Goal: Check status

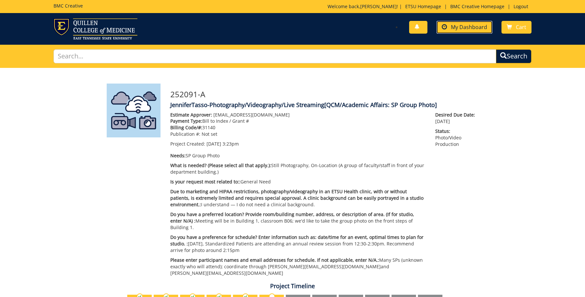
click at [476, 25] on span "My Dashboard" at bounding box center [469, 26] width 36 height 7
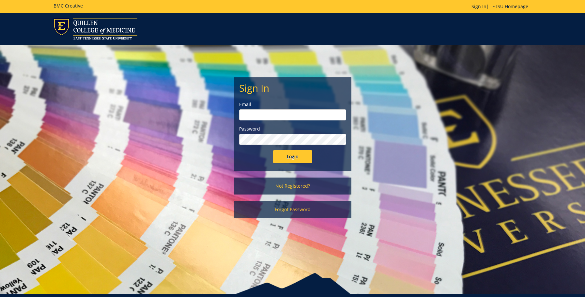
type input "[EMAIL_ADDRESS][DOMAIN_NAME]"
click at [300, 158] on input "Login" at bounding box center [292, 156] width 39 height 13
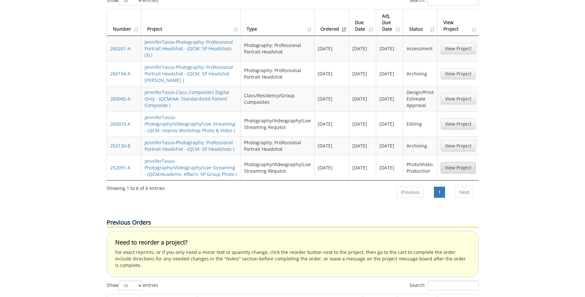
scroll to position [196, 0]
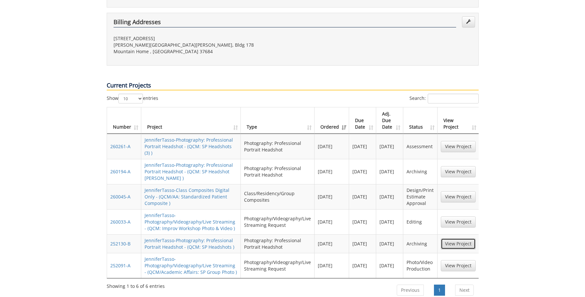
click at [454, 238] on link "View Project" at bounding box center [458, 243] width 35 height 11
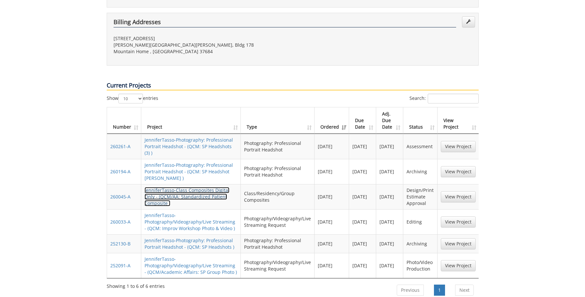
click at [187, 187] on link "JenniferTasso-Class Composites Digital Only - (QCM/AA: Standardized Patient Com…" at bounding box center [187, 196] width 85 height 19
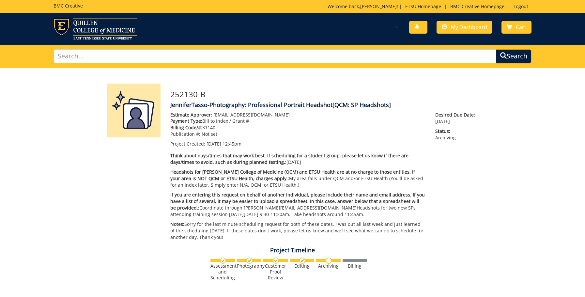
scroll to position [196, 0]
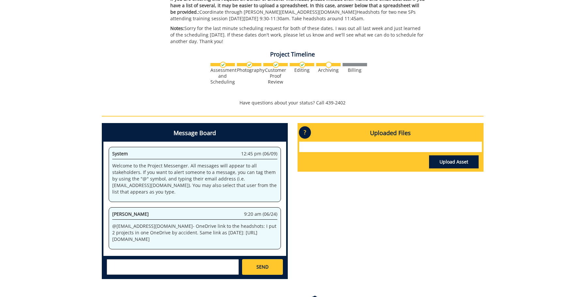
drag, startPoint x: 228, startPoint y: 240, endPoint x: 212, endPoint y: 229, distance: 19.5
click at [212, 229] on p "@ tassoj@etsu.edu - OneDrive link to the headshots: I put 2 projects in one One…" at bounding box center [194, 233] width 165 height 20
copy p "https://etsu365-my.sharepoint.com/:f:/g/personal/gougeja_etsu_edu/EoIs22P9da9Cn…"
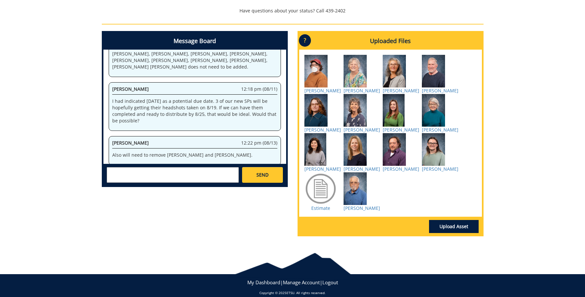
scroll to position [321, 0]
